Goal: Check status: Check status

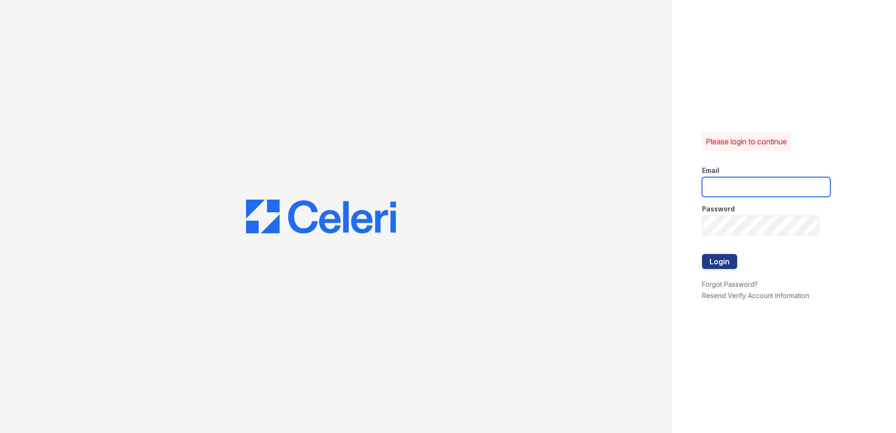
type input "arrivebrentwood@trinity-pm.com"
drag, startPoint x: 726, startPoint y: 270, endPoint x: 715, endPoint y: 262, distance: 14.2
click at [715, 262] on form "Email arrivebrentwood@trinity-pm.com Password Login" at bounding box center [766, 218] width 128 height 120
drag, startPoint x: 715, startPoint y: 262, endPoint x: 711, endPoint y: 258, distance: 5.3
click at [711, 258] on button "Login" at bounding box center [719, 261] width 35 height 15
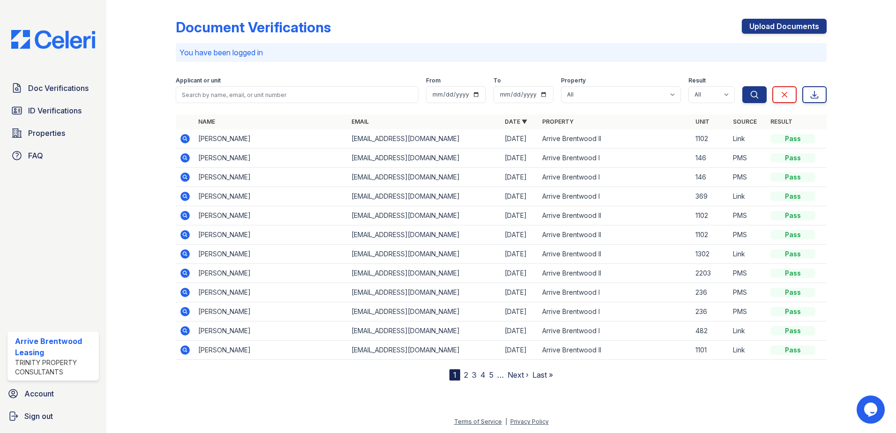
drag, startPoint x: 190, startPoint y: 144, endPoint x: 188, endPoint y: 138, distance: 6.3
click at [189, 140] on td at bounding box center [185, 138] width 19 height 19
click at [184, 136] on icon at bounding box center [184, 138] width 9 height 9
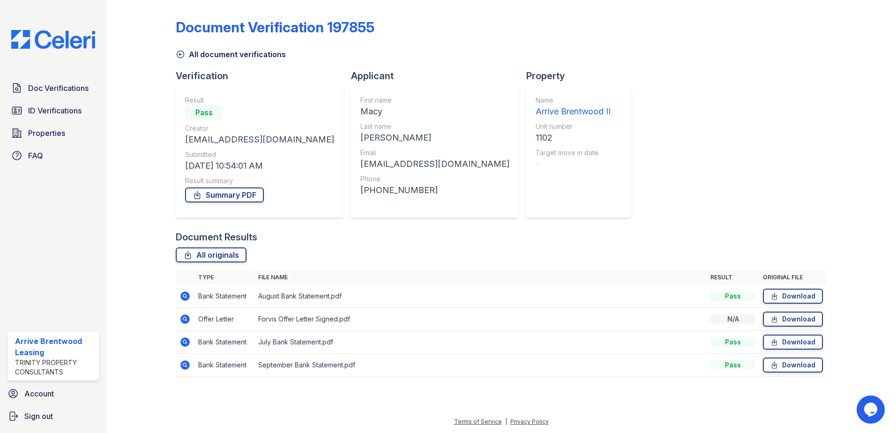
click at [190, 319] on icon at bounding box center [184, 318] width 11 height 11
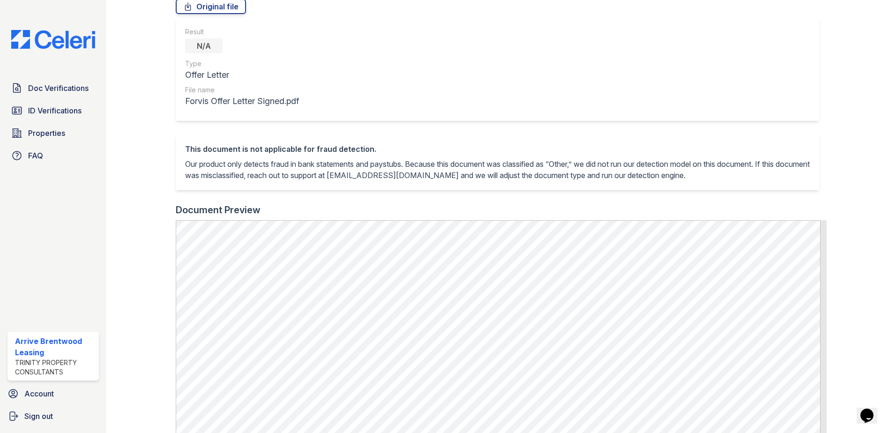
scroll to position [187, 0]
